Goal: Transaction & Acquisition: Purchase product/service

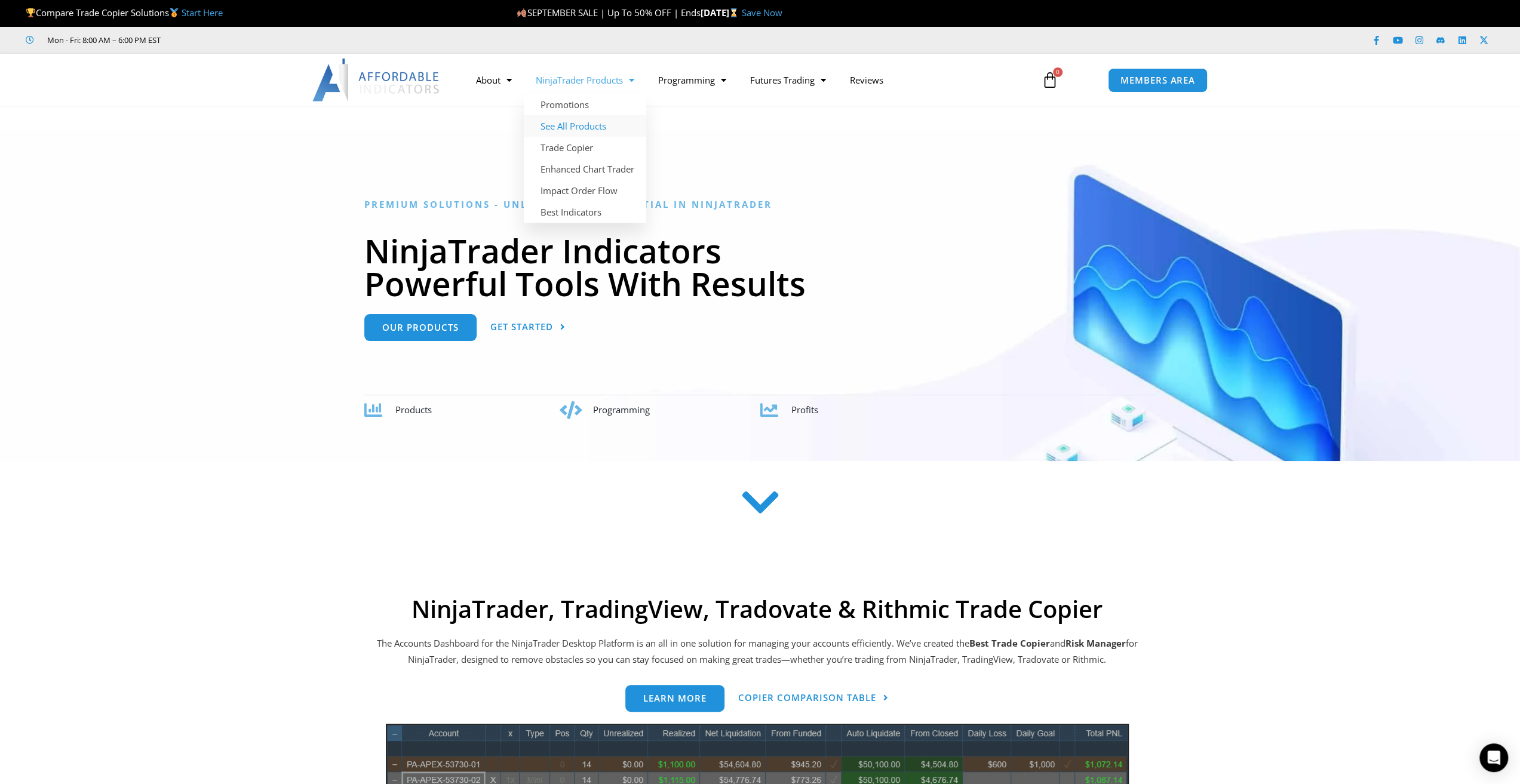
click at [564, 125] on link "See All Products" at bounding box center [585, 125] width 123 height 21
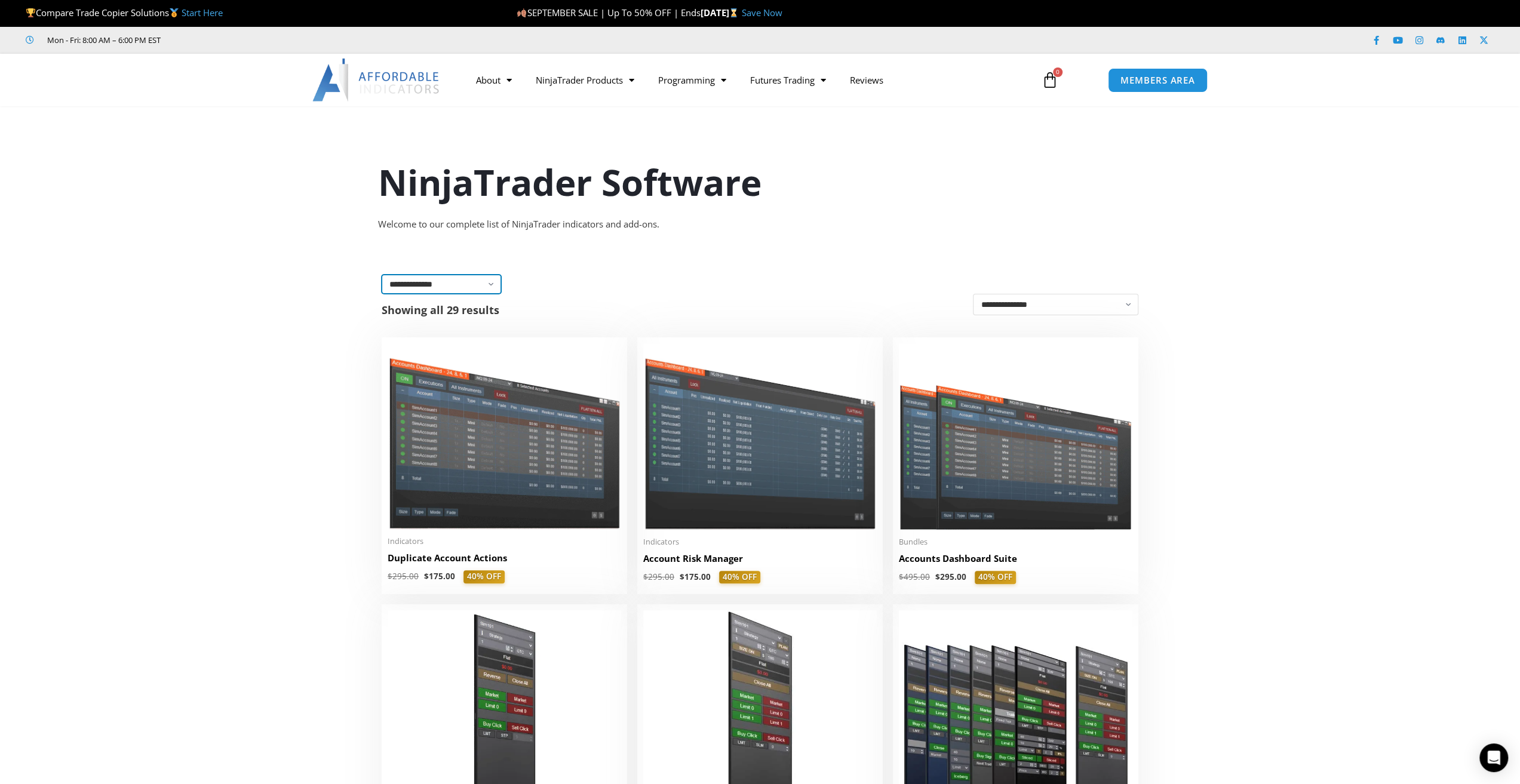
click at [490, 280] on select "**********" at bounding box center [441, 284] width 119 height 19
select select "**********"
click at [382, 275] on select "**********" at bounding box center [441, 284] width 119 height 19
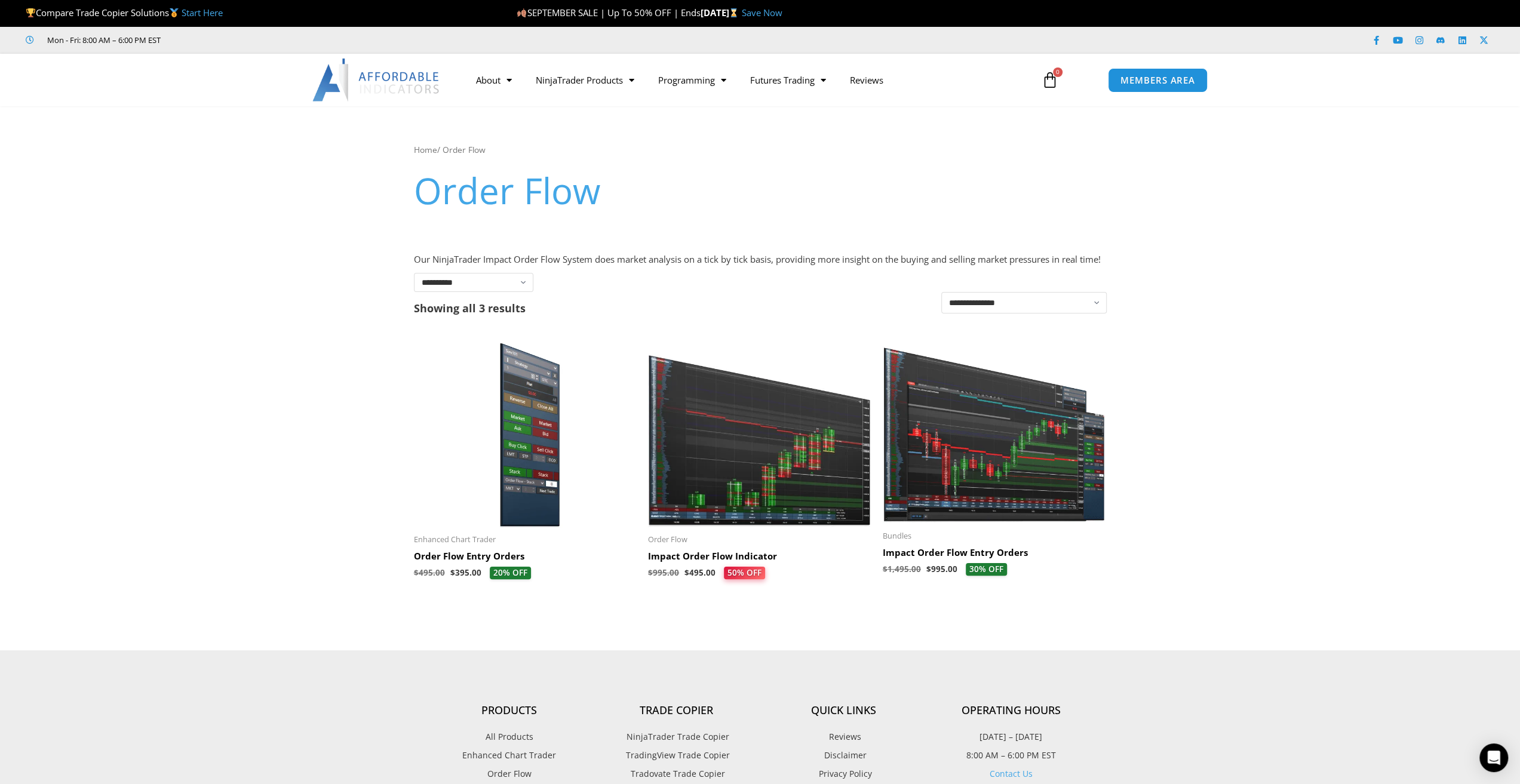
click at [994, 519] on img at bounding box center [994, 429] width 223 height 188
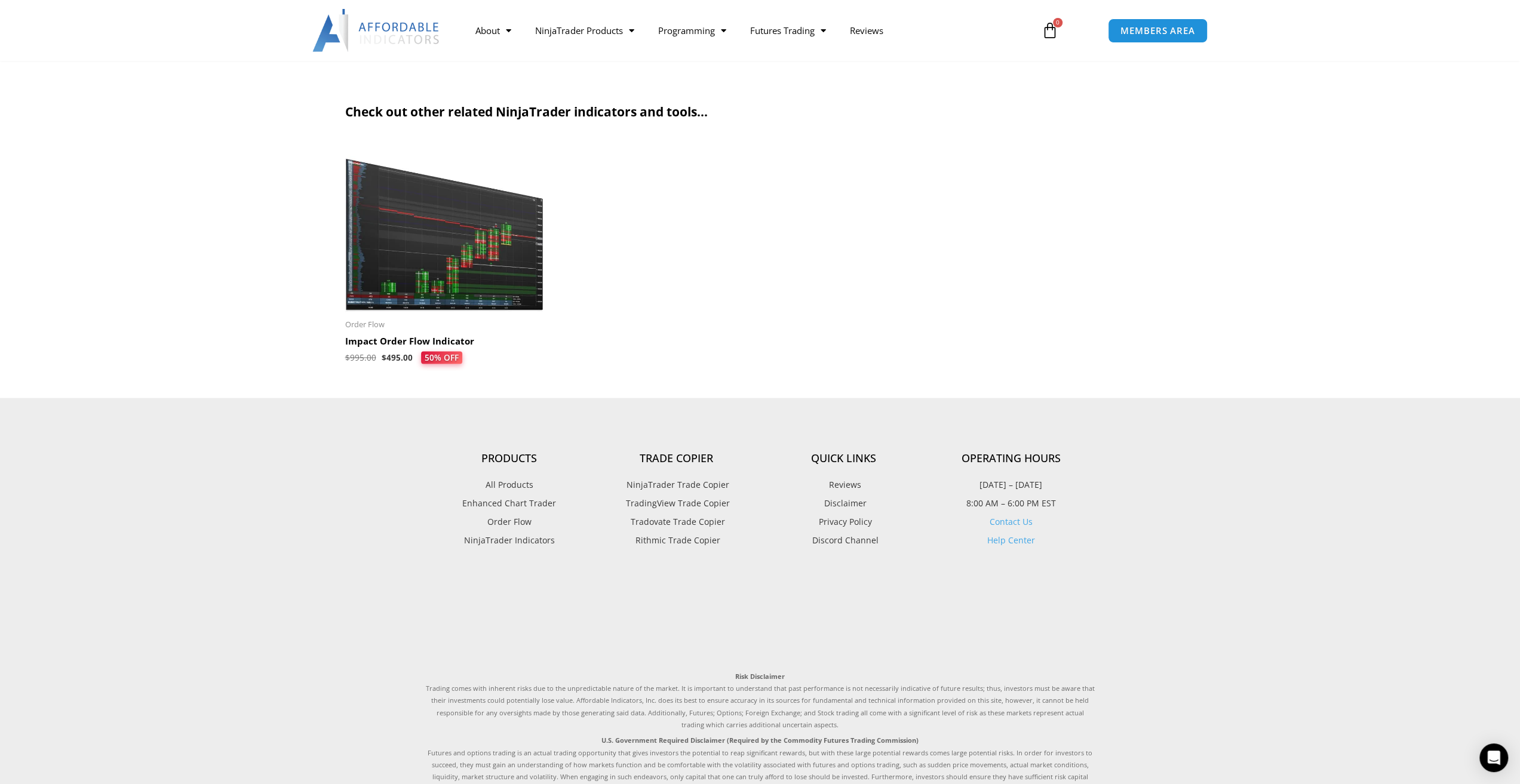
scroll to position [2210, 0]
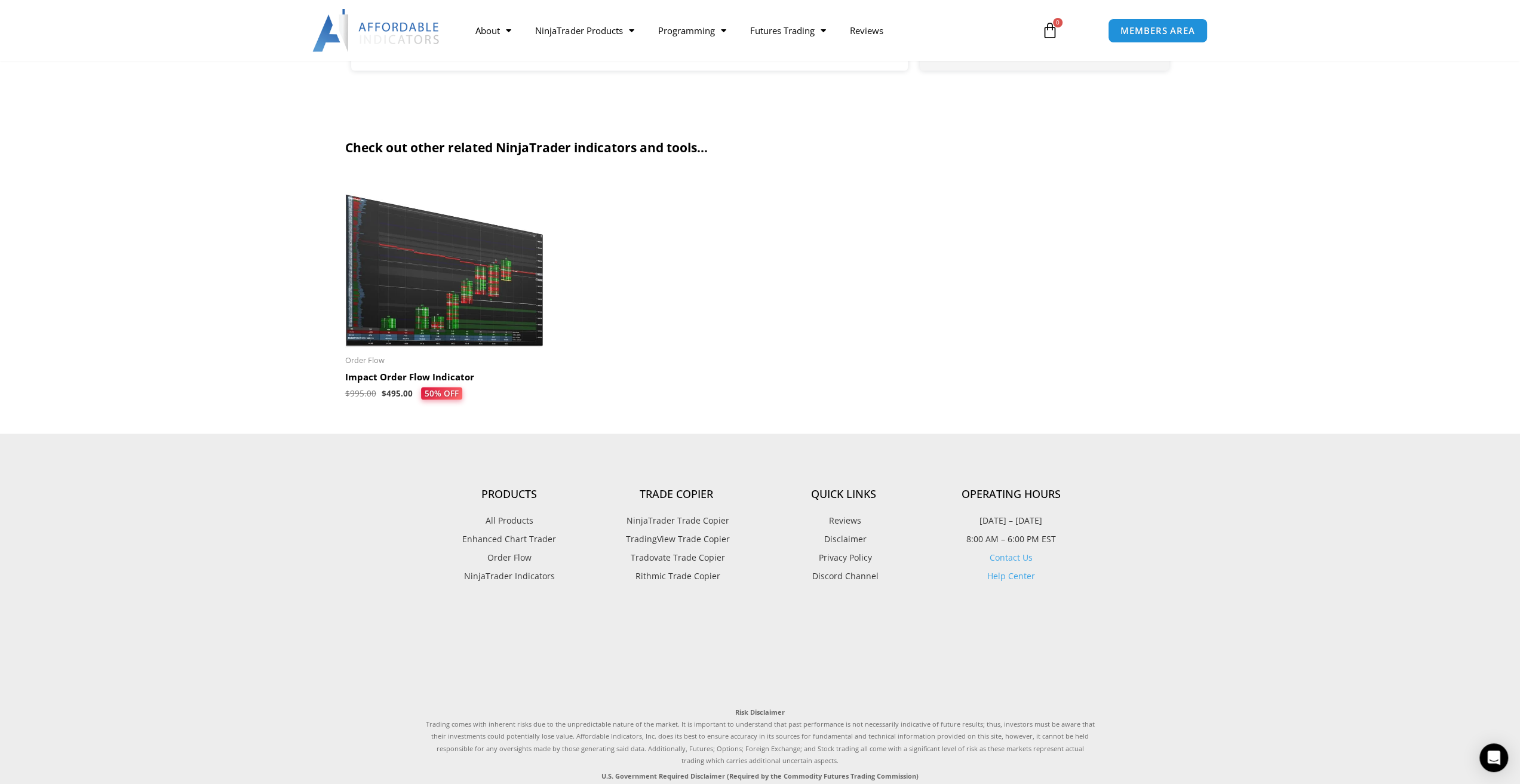
click at [476, 288] on img at bounding box center [444, 262] width 199 height 171
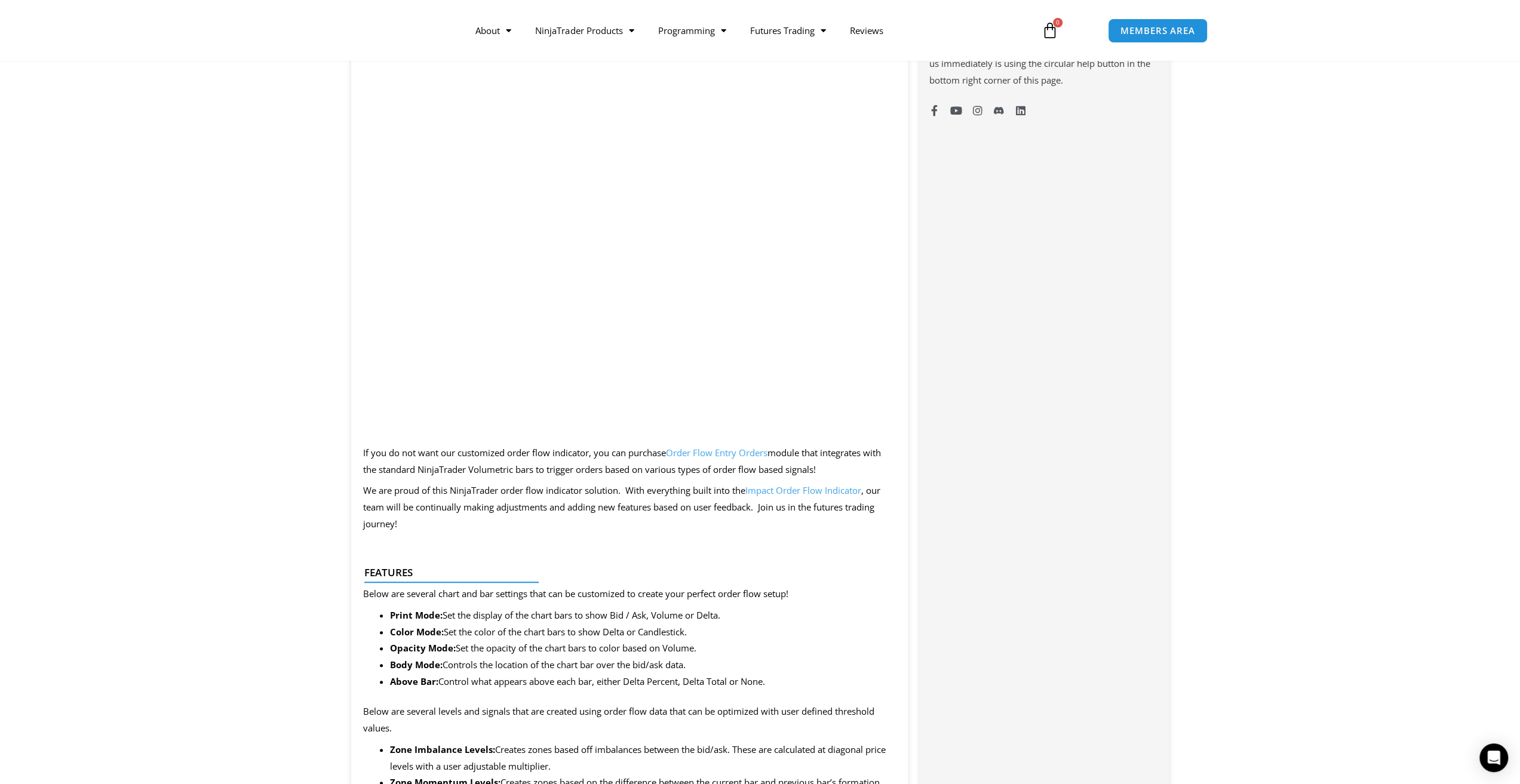
scroll to position [776, 0]
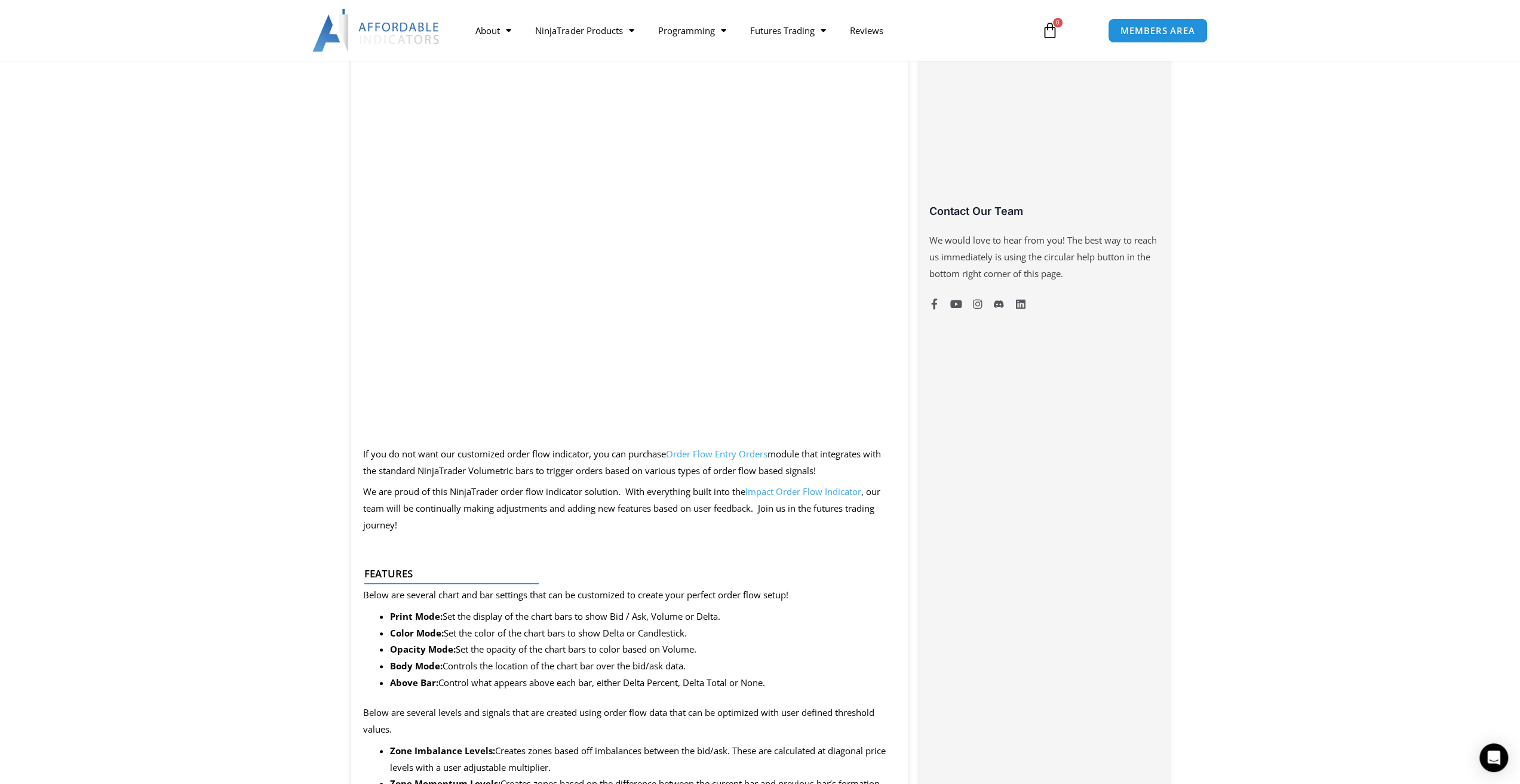
click at [711, 455] on link "Order Flow Entry Orders" at bounding box center [716, 454] width 101 height 12
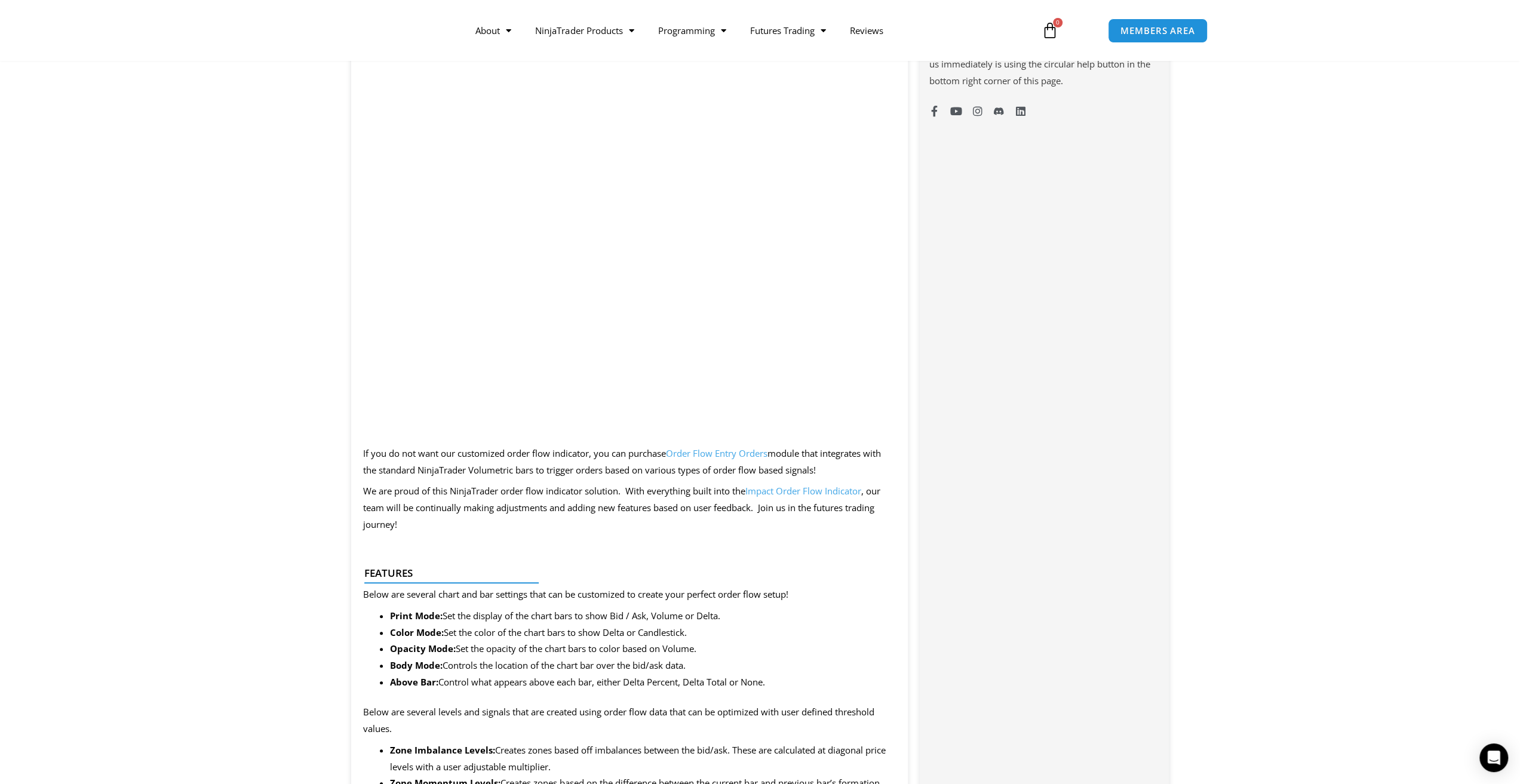
scroll to position [776, 0]
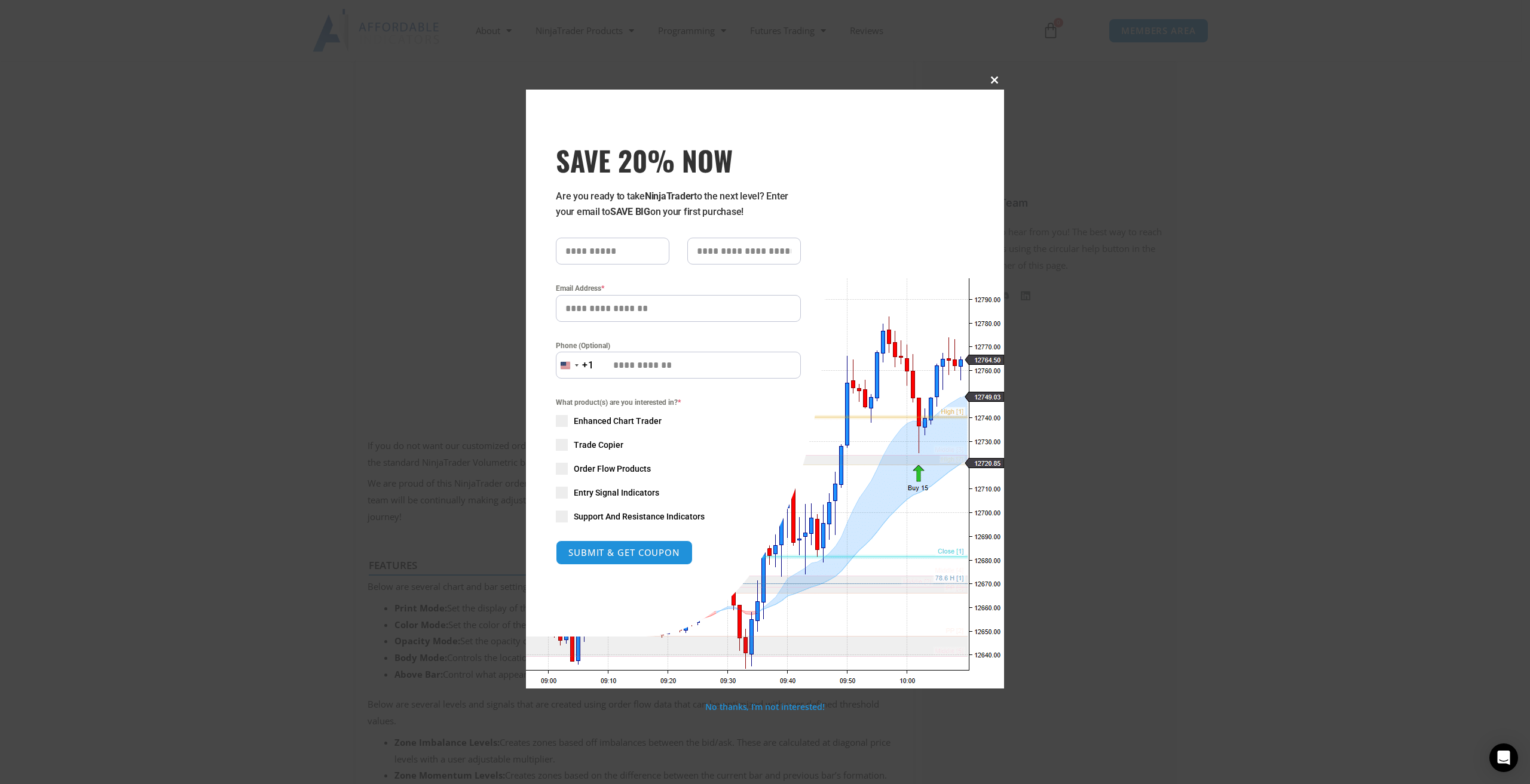
click at [995, 79] on span "SAVE 20% NOW popup" at bounding box center [994, 79] width 19 height 7
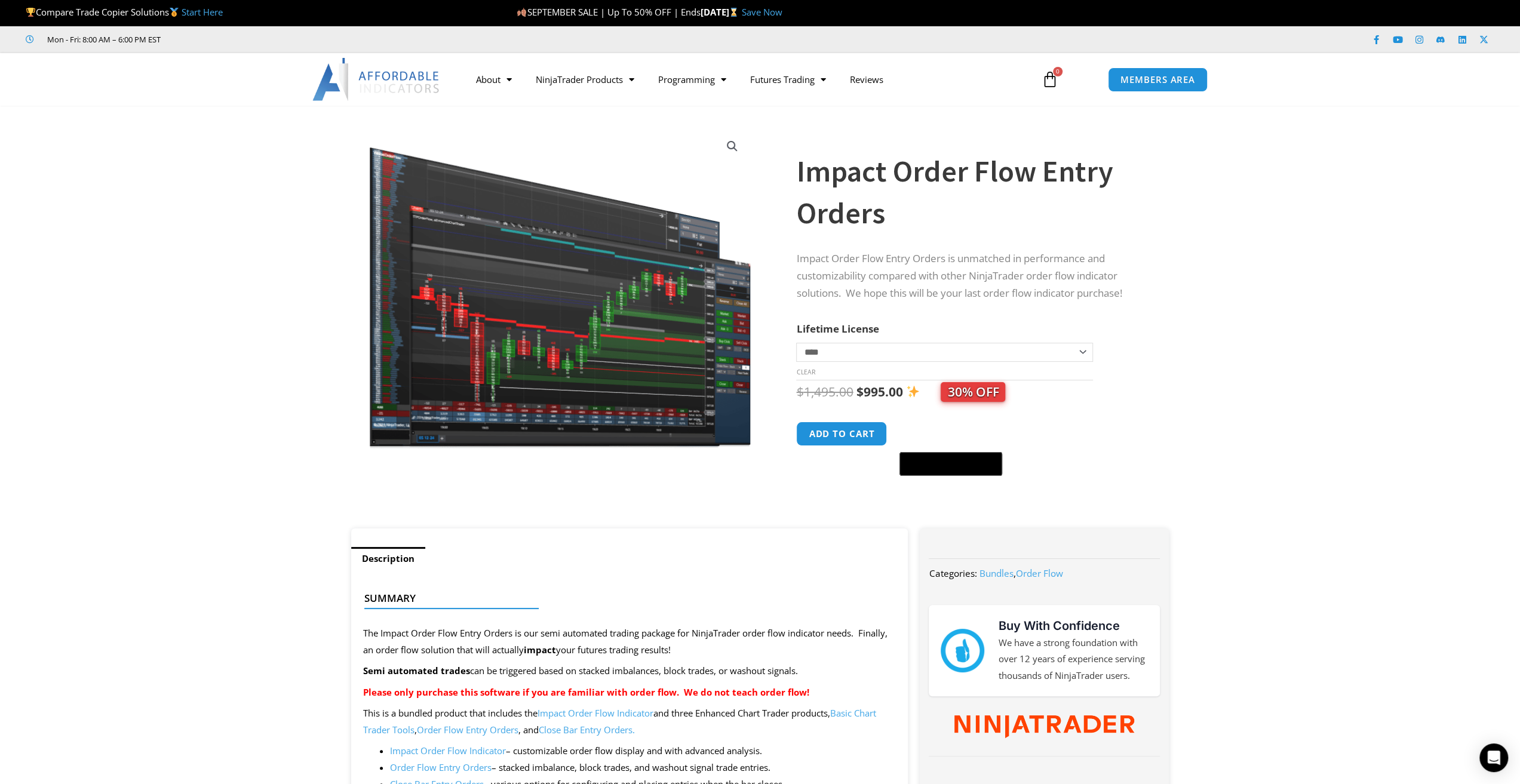
scroll to position [0, 0]
click at [582, 107] on link "Promotions" at bounding box center [585, 104] width 123 height 21
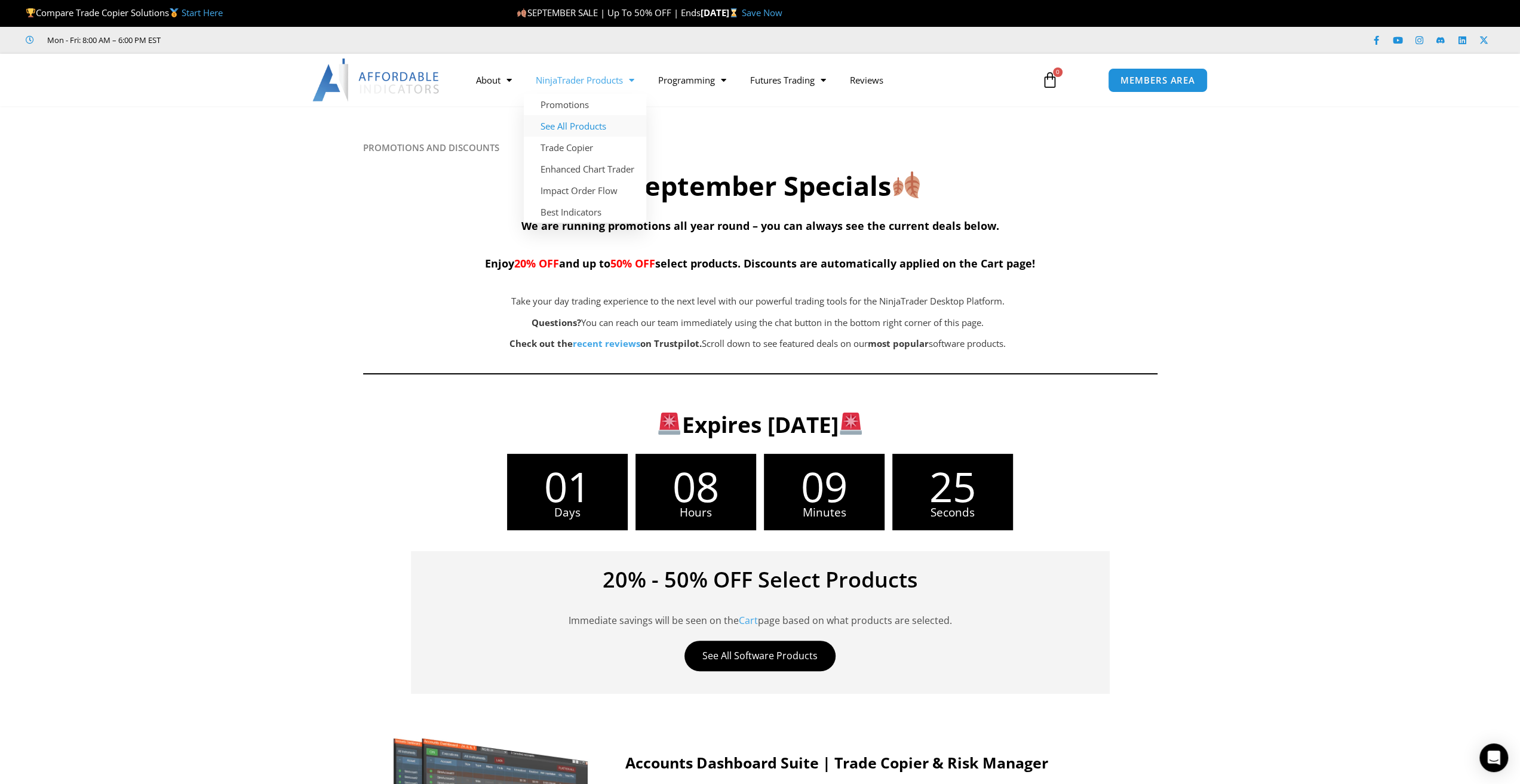
click at [574, 132] on link "See All Products" at bounding box center [585, 125] width 123 height 21
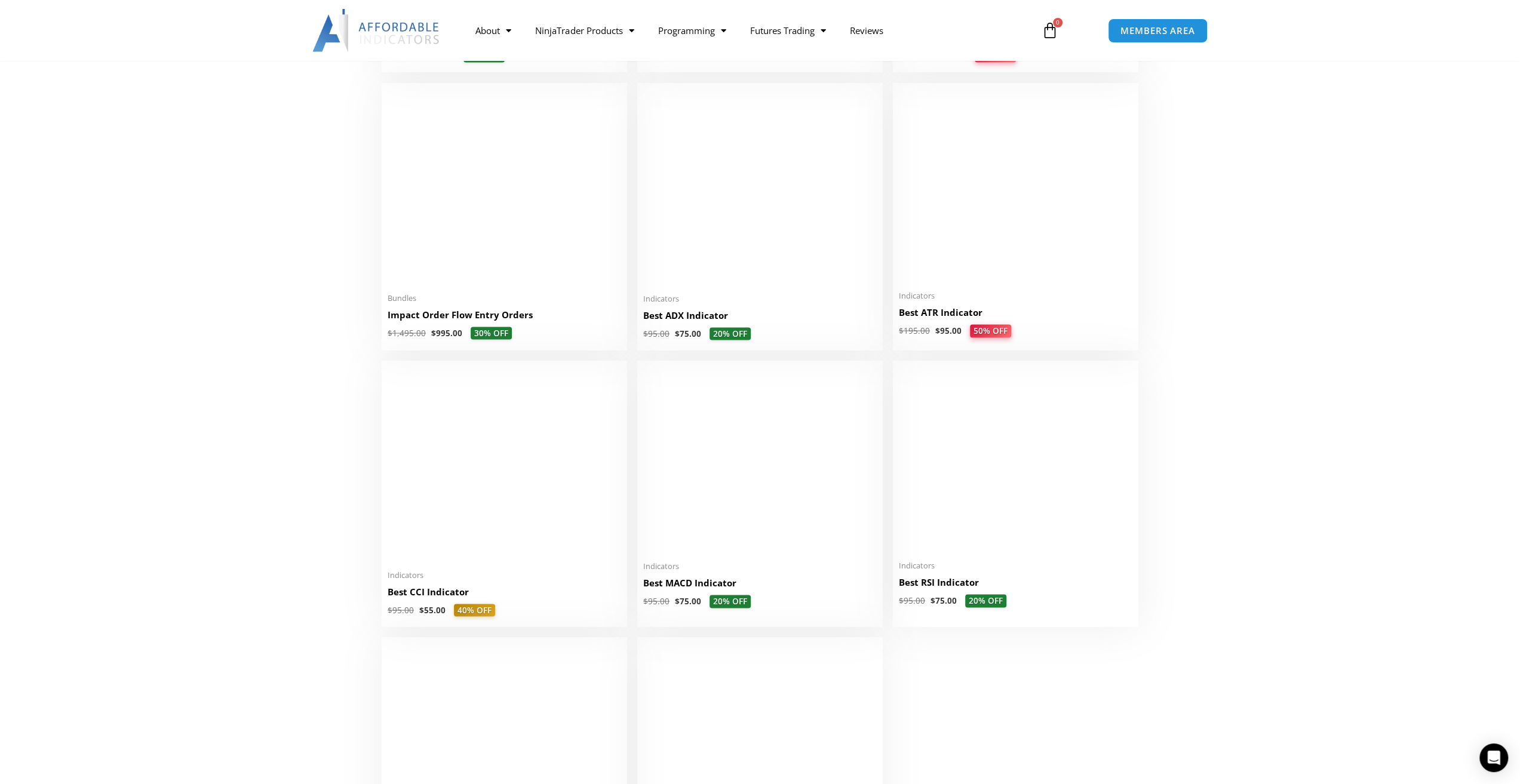
scroll to position [2150, 0]
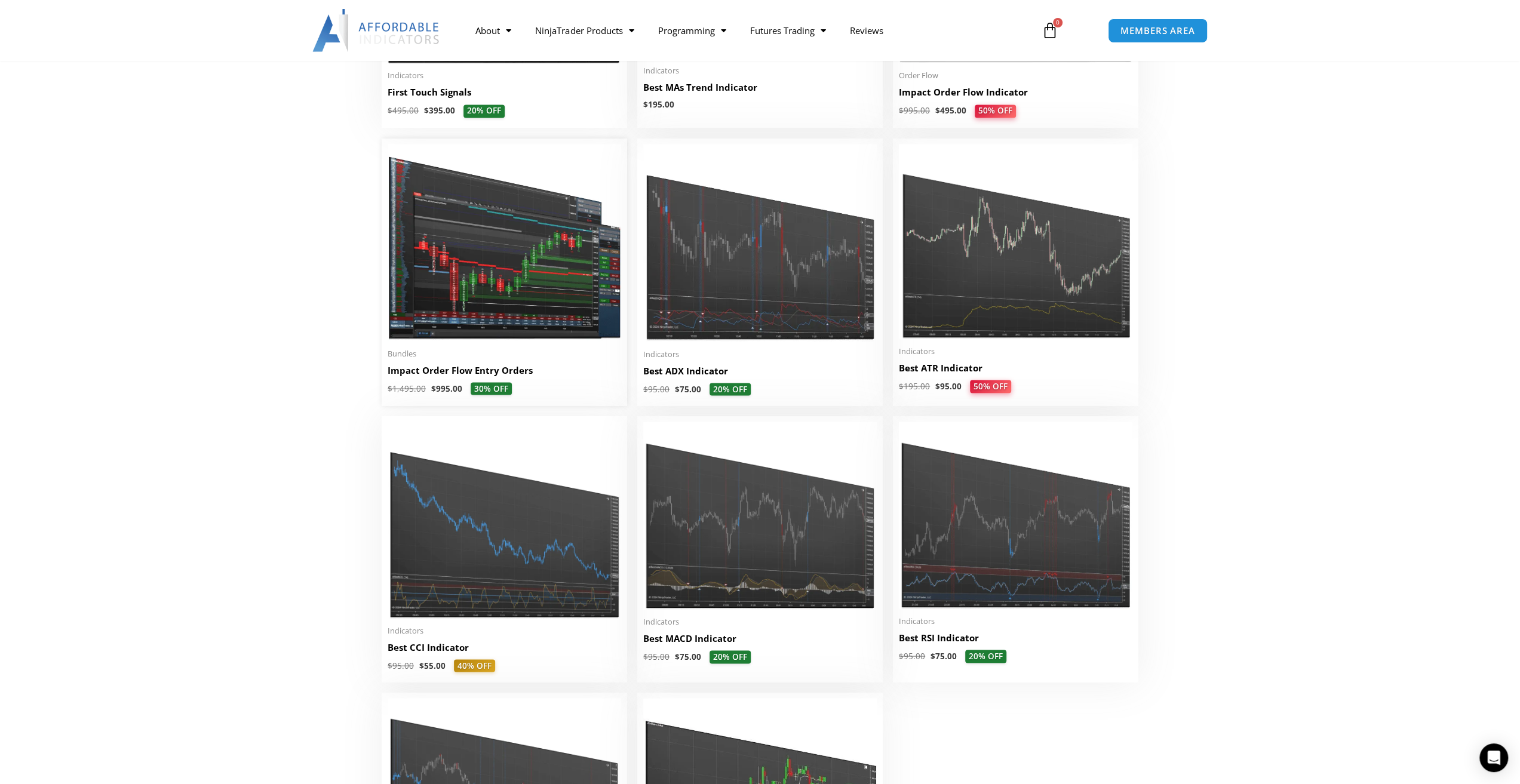
click at [469, 291] on img at bounding box center [504, 242] width 233 height 197
